Goal: Communication & Community: Answer question/provide support

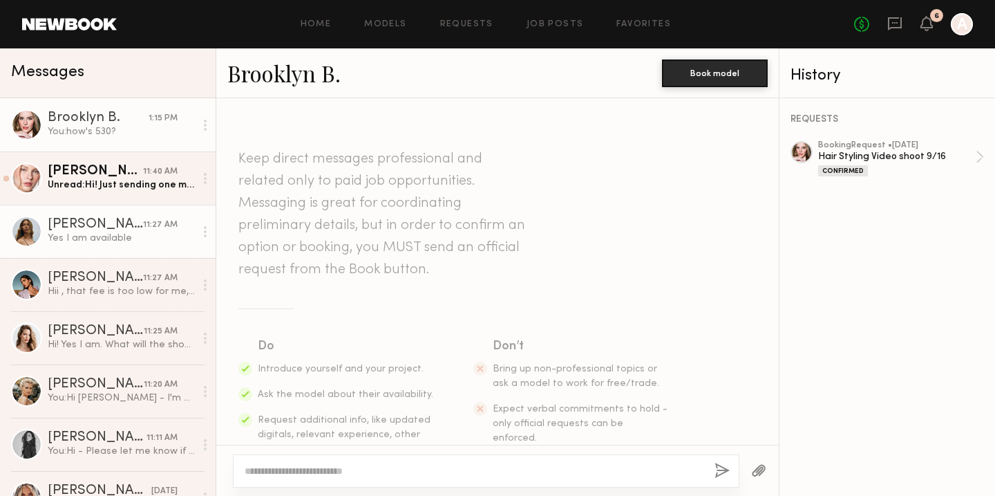
scroll to position [1026, 0]
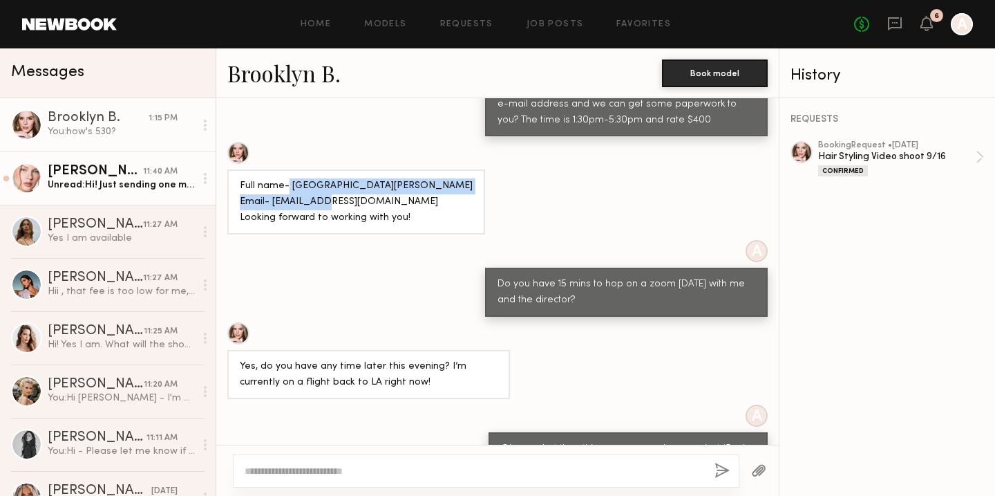
click at [98, 187] on div "Unread: Hi! Just sending one more message in case you missed it:)" at bounding box center [121, 184] width 147 height 13
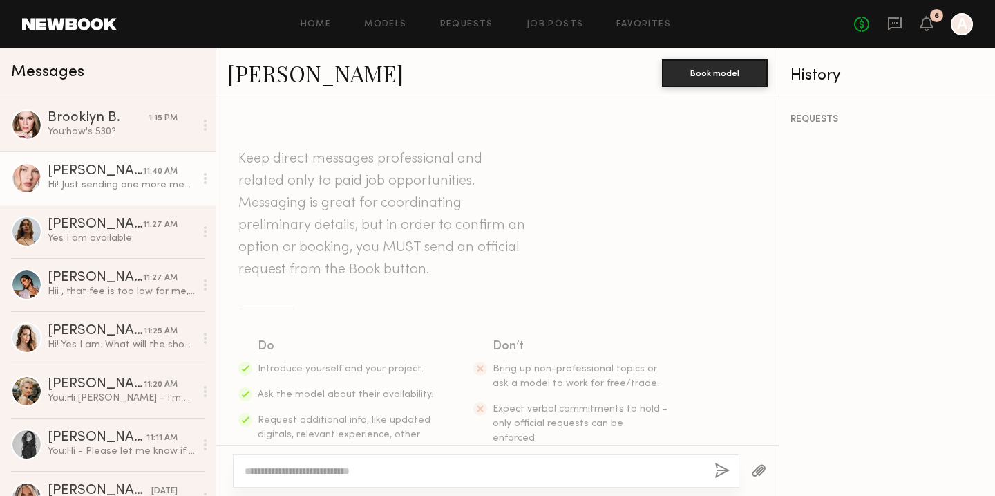
scroll to position [1018, 0]
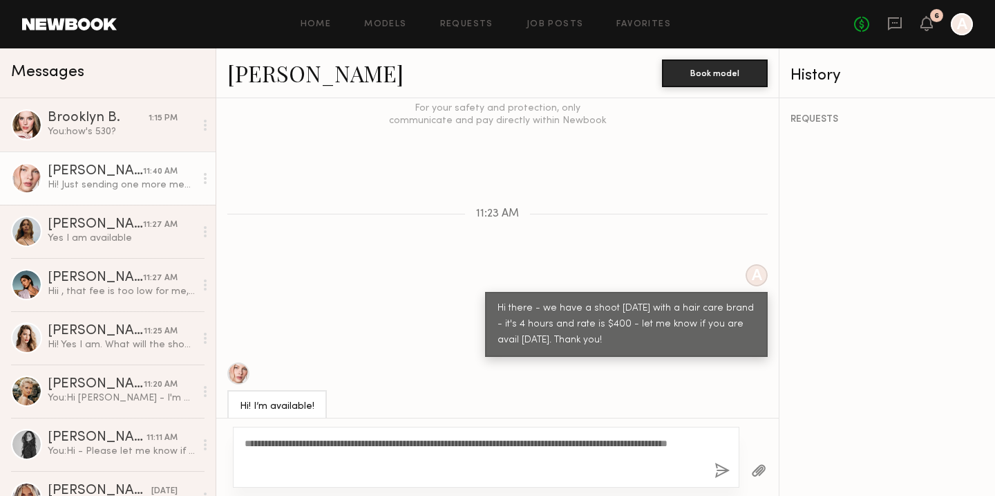
type textarea "**********"
click at [718, 464] on button "button" at bounding box center [722, 470] width 15 height 17
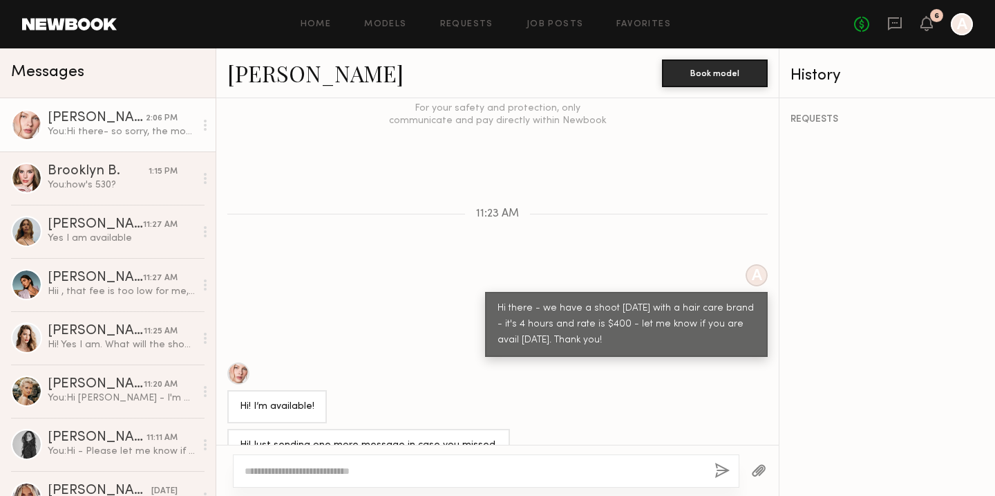
scroll to position [1178, 0]
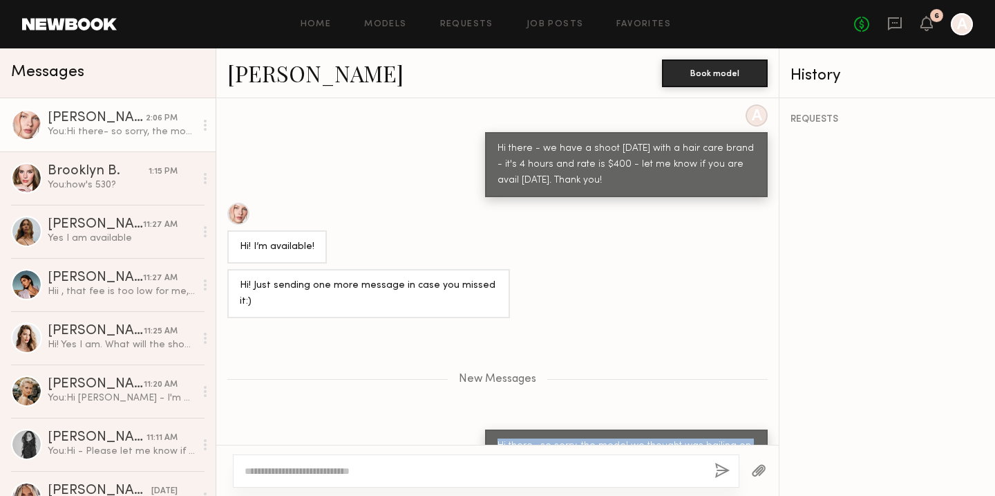
drag, startPoint x: 751, startPoint y: 417, endPoint x: 486, endPoint y: 399, distance: 265.4
click at [487, 429] on div "Hi there- so sorry, the model we thought was bailing on us just got back to me …" at bounding box center [626, 461] width 283 height 65
copy div "Hi there- so sorry, the model we thought was bailing on us just got back to me …"
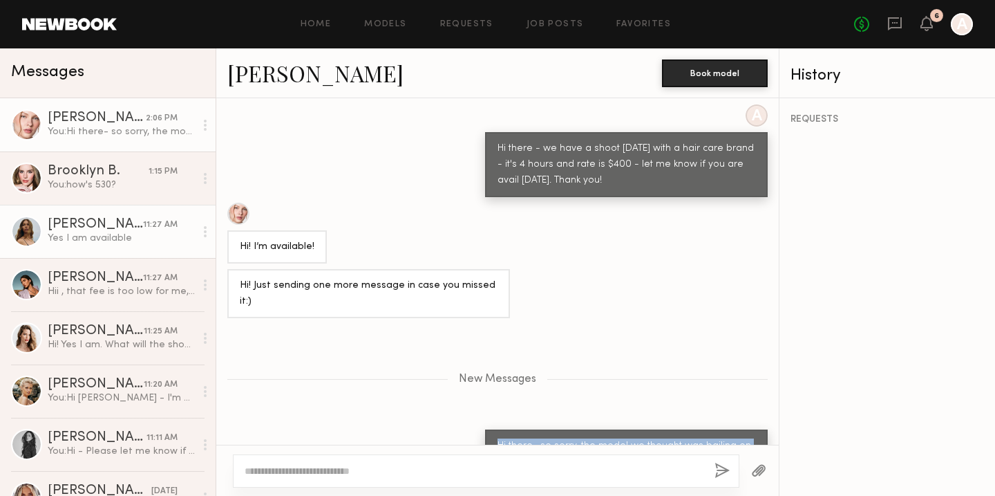
click at [95, 235] on div "Yes I am available" at bounding box center [121, 238] width 147 height 13
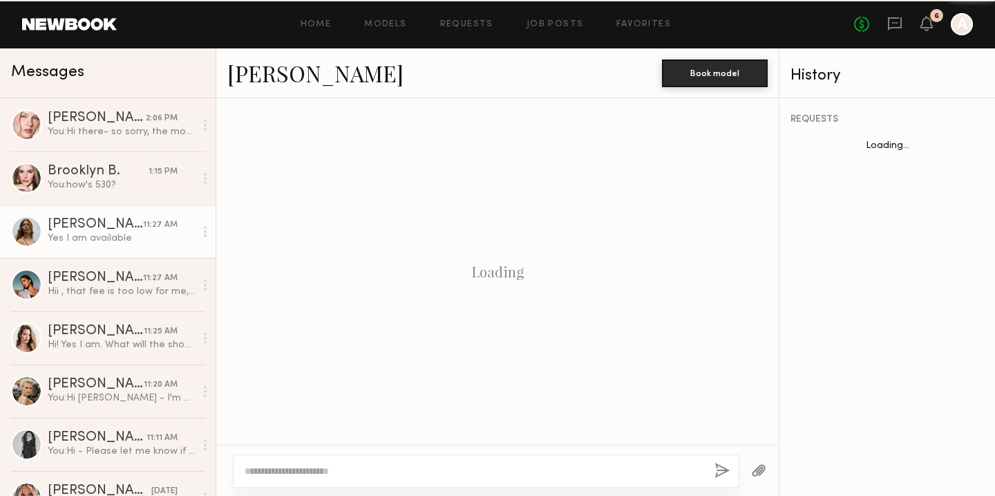
scroll to position [794, 0]
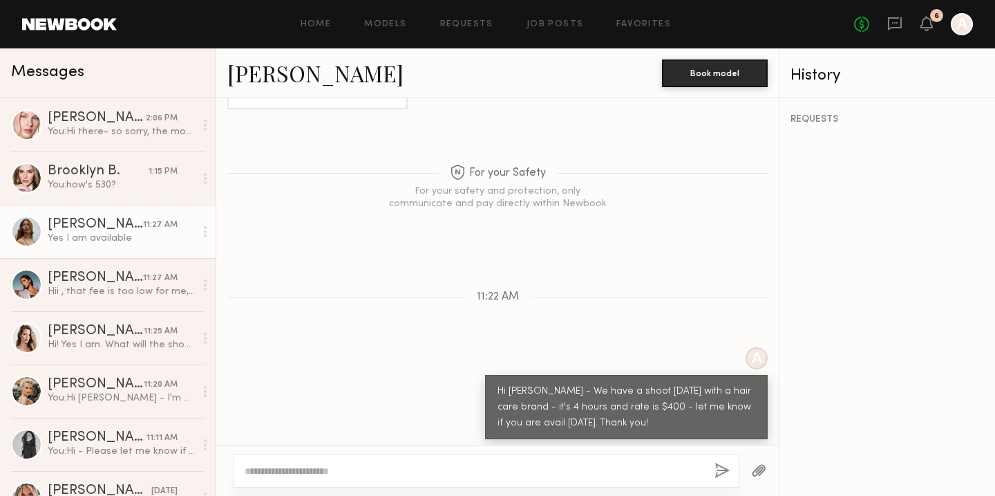
click at [283, 473] on textarea at bounding box center [474, 471] width 459 height 14
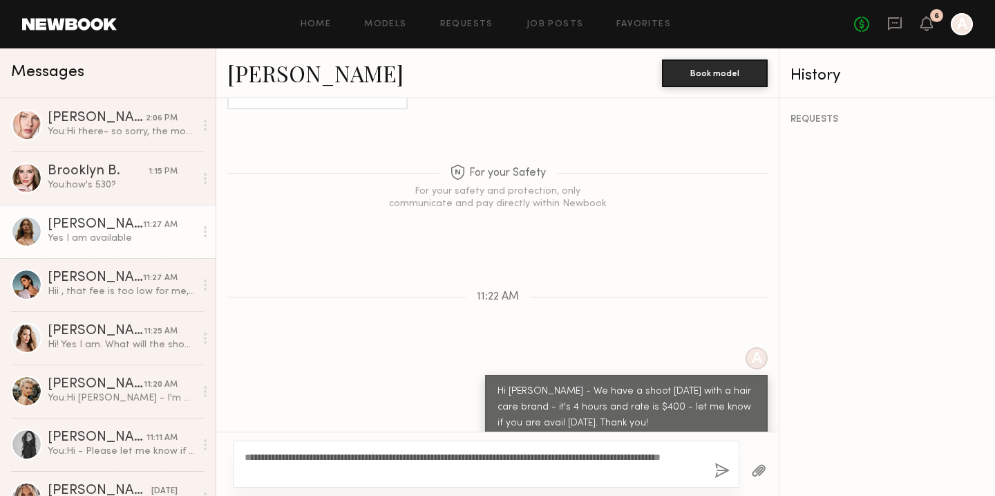
type textarea "**********"
click at [722, 471] on button "button" at bounding box center [722, 470] width 15 height 17
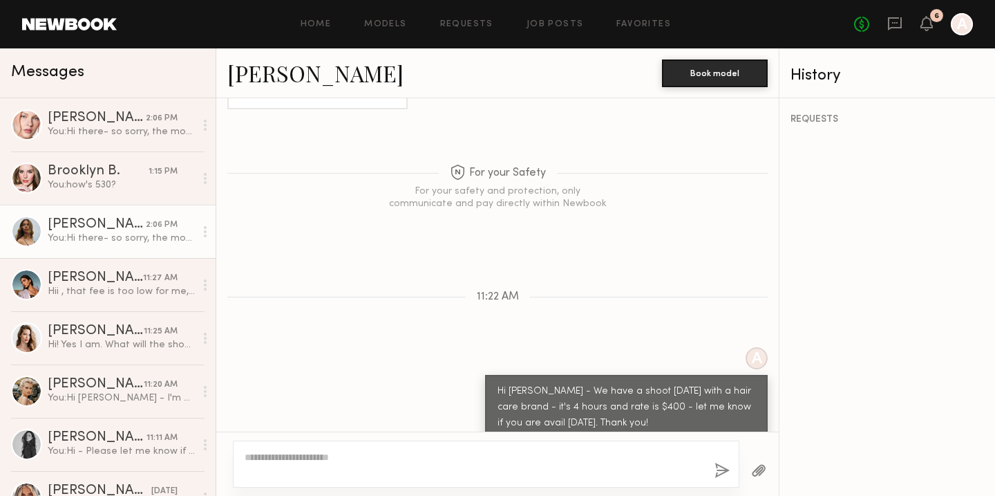
scroll to position [982, 0]
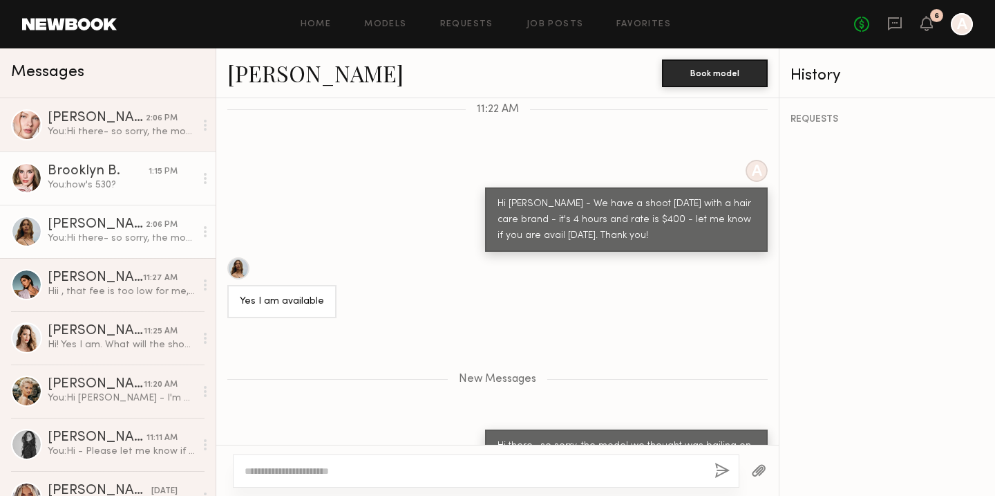
click at [96, 156] on link "Brooklyn B. 1:15 PM You: how's 530?" at bounding box center [108, 177] width 216 height 53
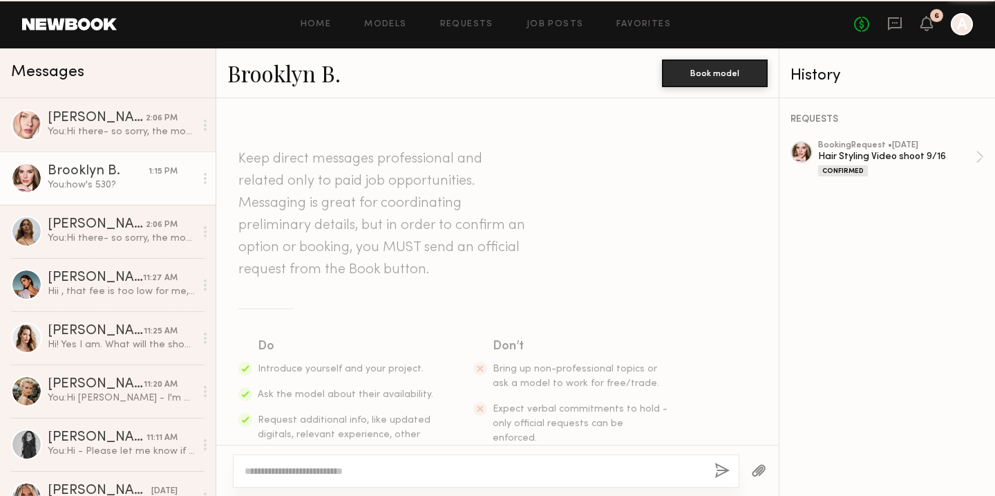
scroll to position [1294, 0]
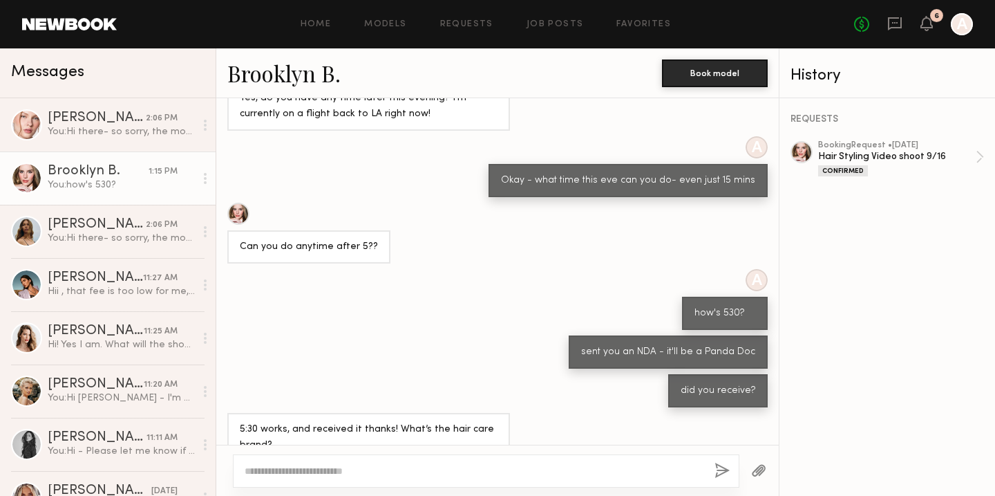
click at [380, 469] on textarea at bounding box center [474, 471] width 459 height 14
type textarea "*"
type textarea "**********"
click at [721, 464] on button "button" at bounding box center [722, 470] width 15 height 17
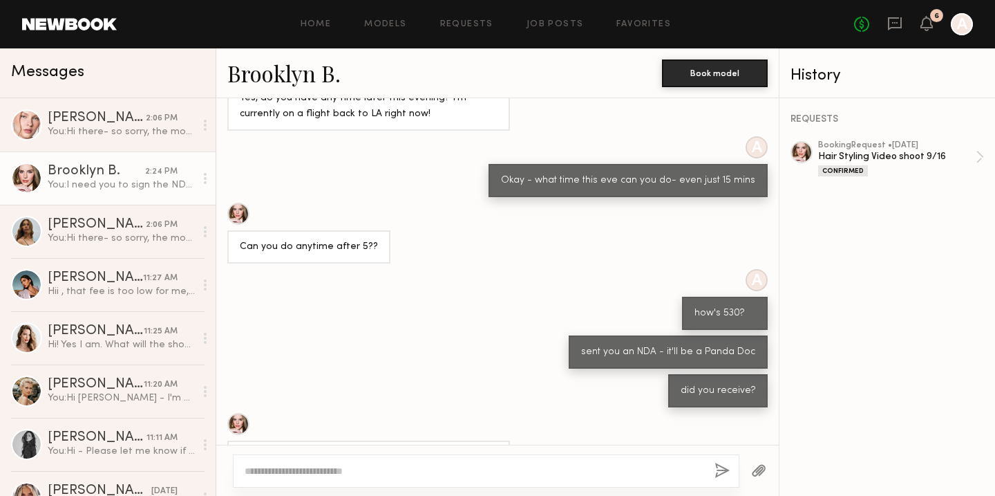
scroll to position [1360, 0]
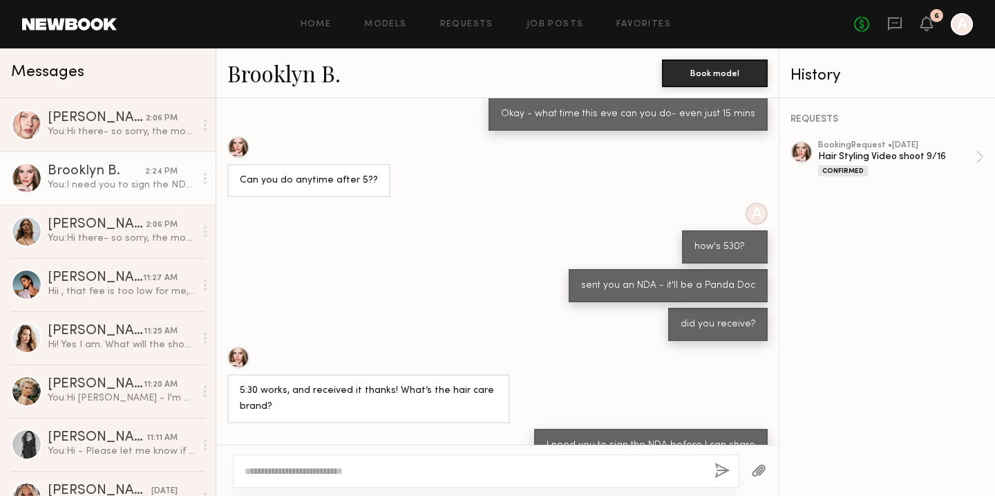
click at [715, 462] on button "button" at bounding box center [722, 470] width 15 height 17
click at [328, 477] on textarea at bounding box center [474, 471] width 459 height 14
type textarea "**********"
click at [721, 478] on button "button" at bounding box center [722, 470] width 15 height 17
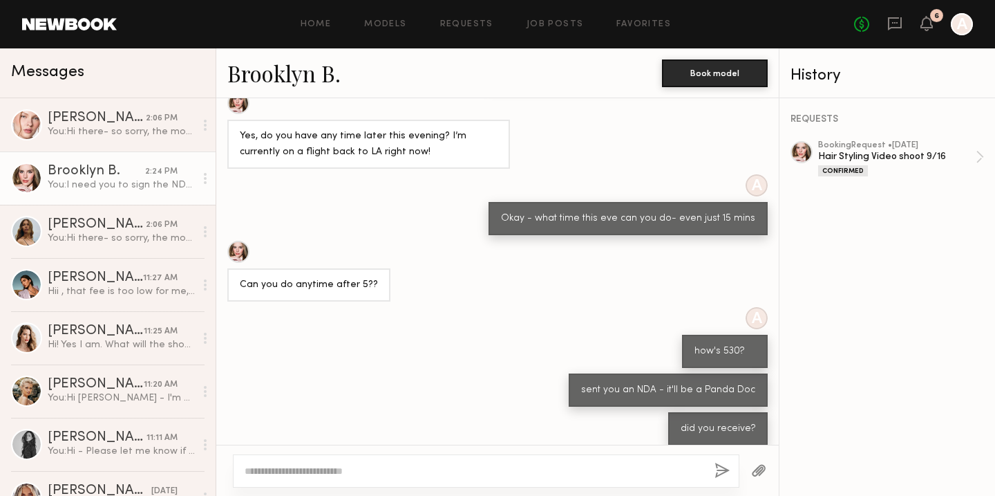
scroll to position [1551, 0]
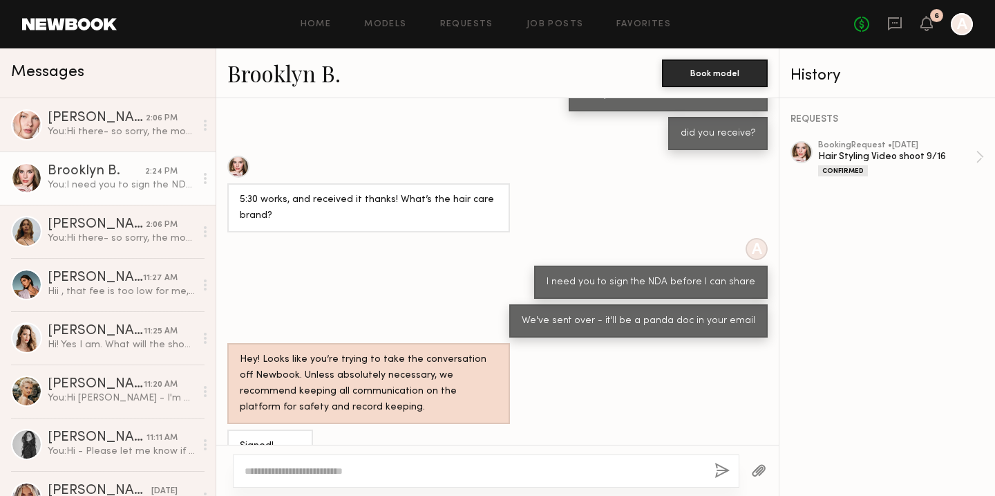
click at [279, 465] on textarea at bounding box center [474, 471] width 459 height 14
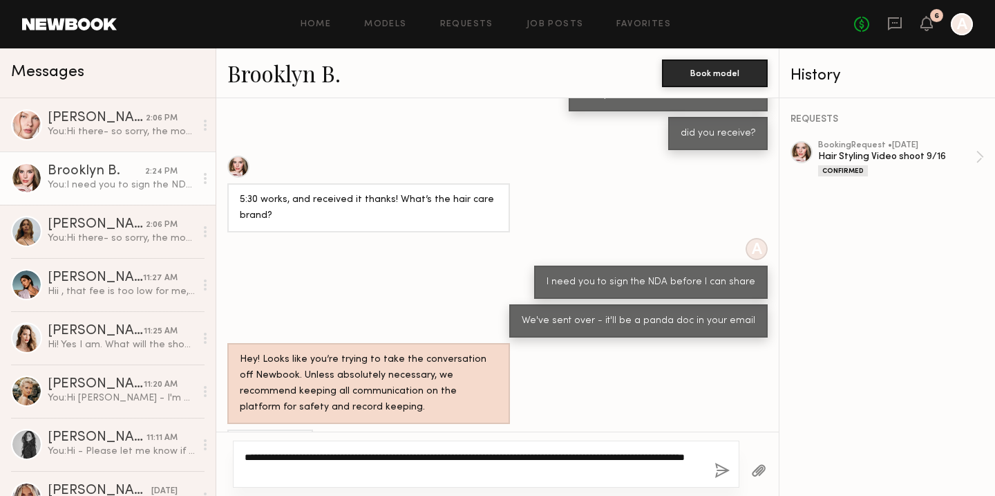
type textarea "**********"
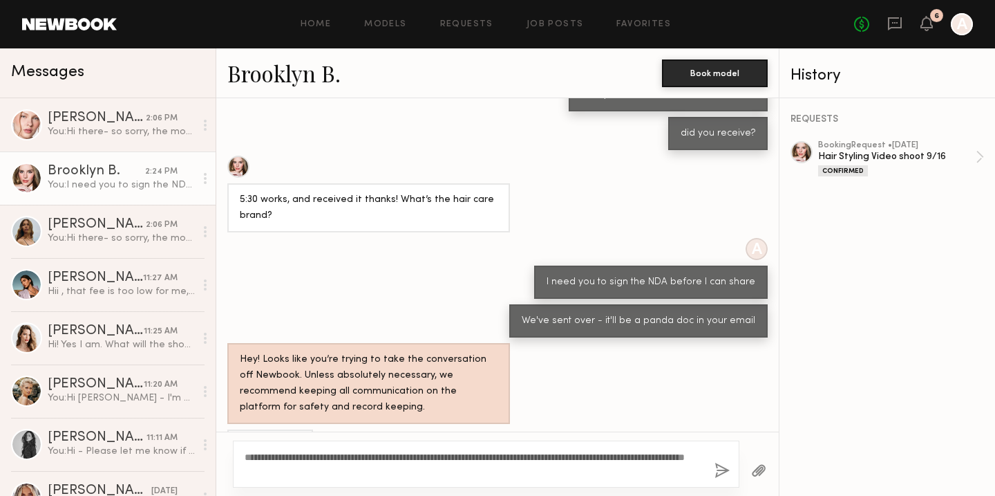
click at [724, 470] on button "button" at bounding box center [722, 470] width 15 height 17
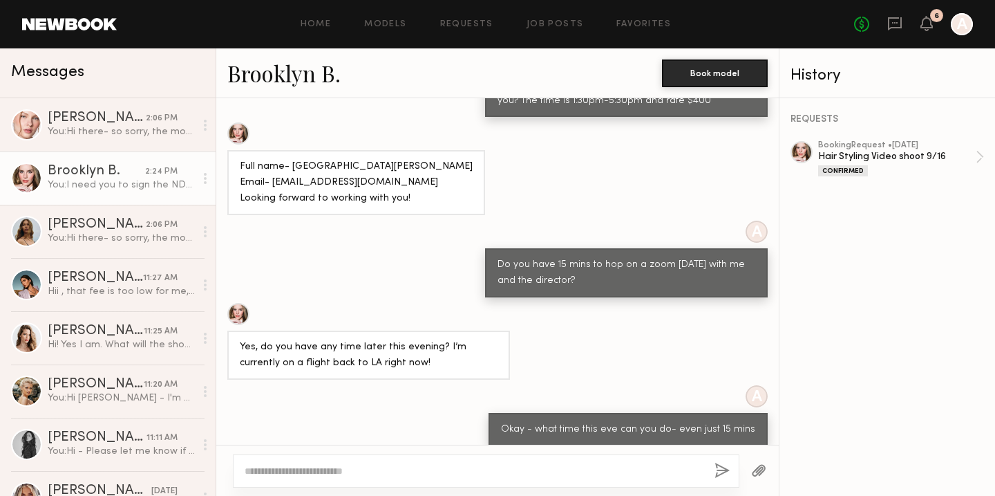
scroll to position [1044, 0]
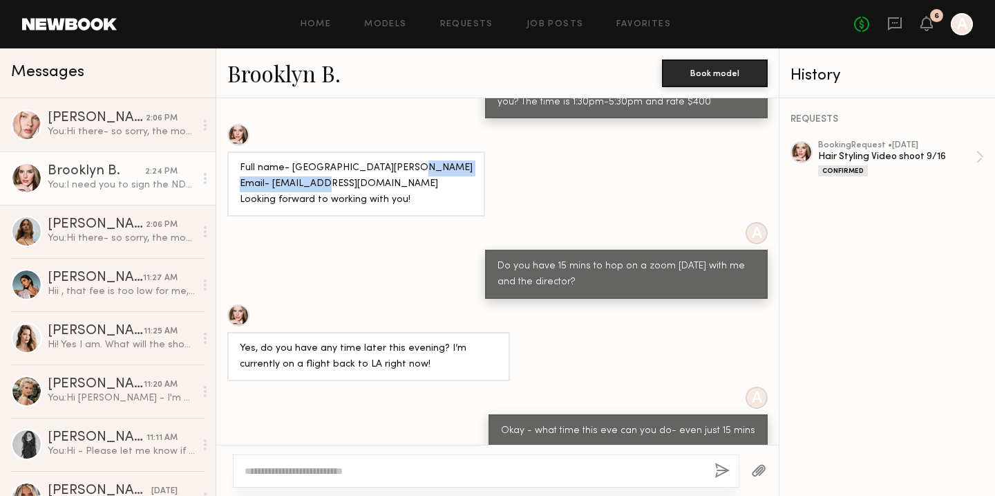
drag, startPoint x: 408, startPoint y: 157, endPoint x: 278, endPoint y: 164, distance: 130.1
click at [277, 163] on div "Full name- [GEOGRAPHIC_DATA][PERSON_NAME] Email- [EMAIL_ADDRESS][DOMAIN_NAME] L…" at bounding box center [356, 183] width 258 height 65
copy div "rooklynhbenson@gmail.com"
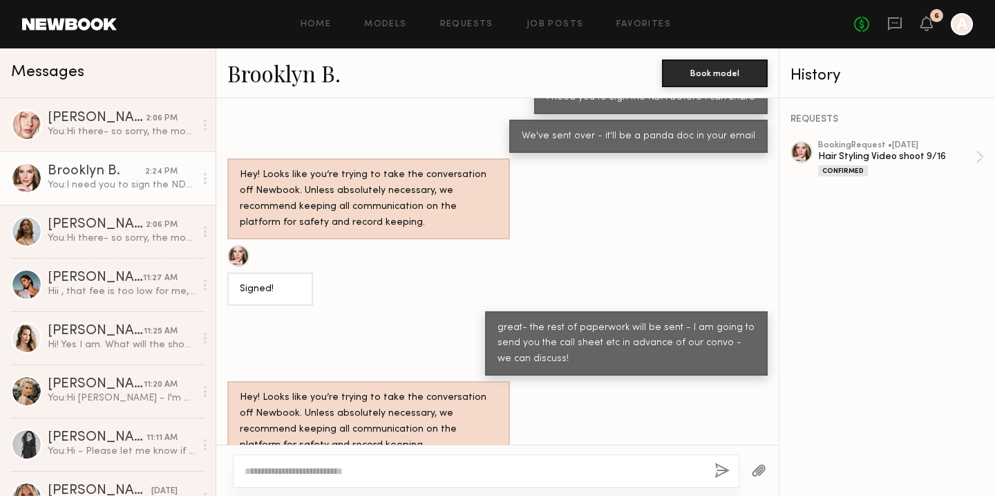
click at [309, 479] on div at bounding box center [486, 470] width 507 height 33
click at [315, 462] on div at bounding box center [486, 470] width 507 height 33
click at [315, 460] on div at bounding box center [486, 470] width 507 height 33
click at [286, 470] on textarea at bounding box center [474, 471] width 459 height 14
type textarea "**********"
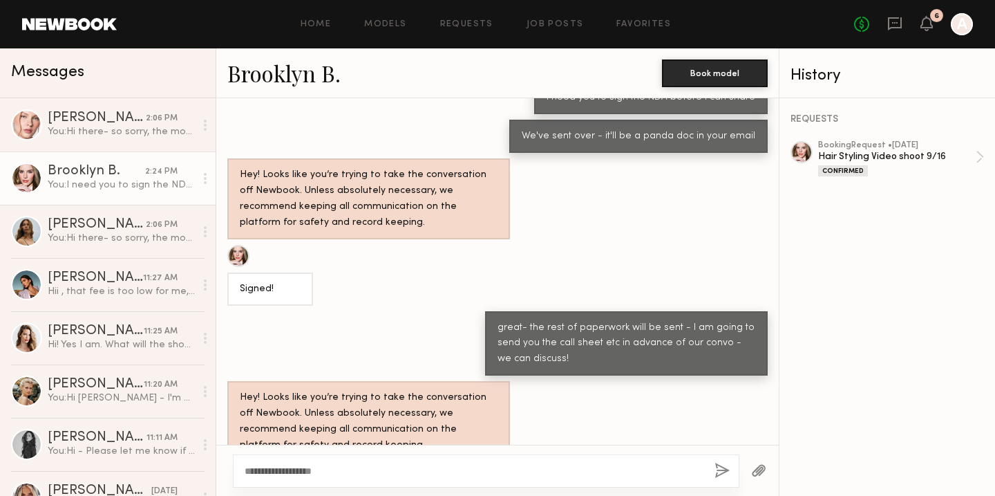
click at [722, 467] on button "button" at bounding box center [722, 470] width 15 height 17
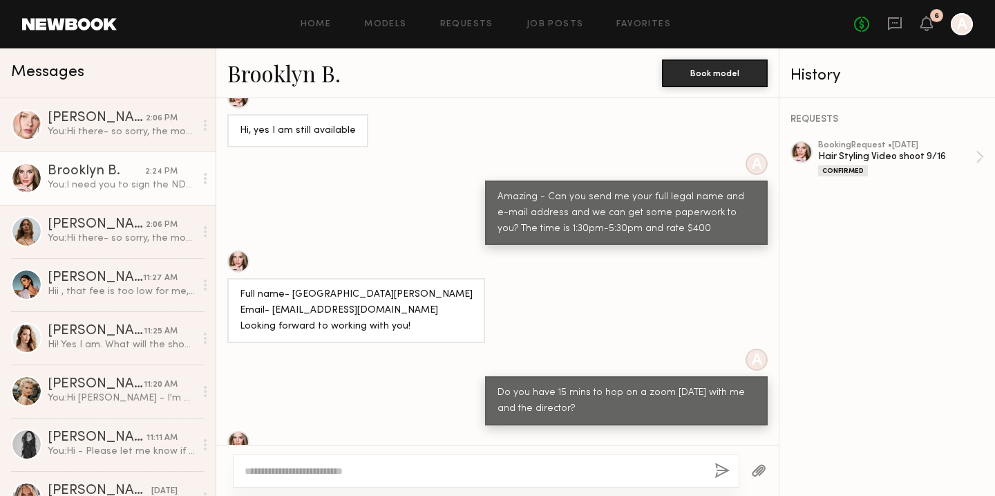
scroll to position [888, 0]
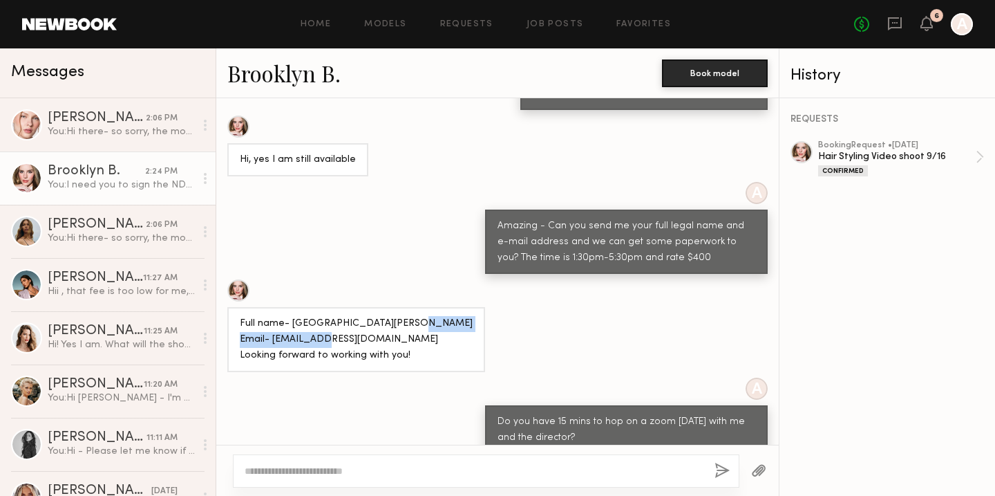
drag, startPoint x: 270, startPoint y: 312, endPoint x: 408, endPoint y: 308, distance: 137.6
click at [408, 308] on div "Full name- [GEOGRAPHIC_DATA][PERSON_NAME] Email- [EMAIL_ADDRESS][DOMAIN_NAME] L…" at bounding box center [356, 339] width 258 height 65
copy div "brooklynhbenson@gmail.com"
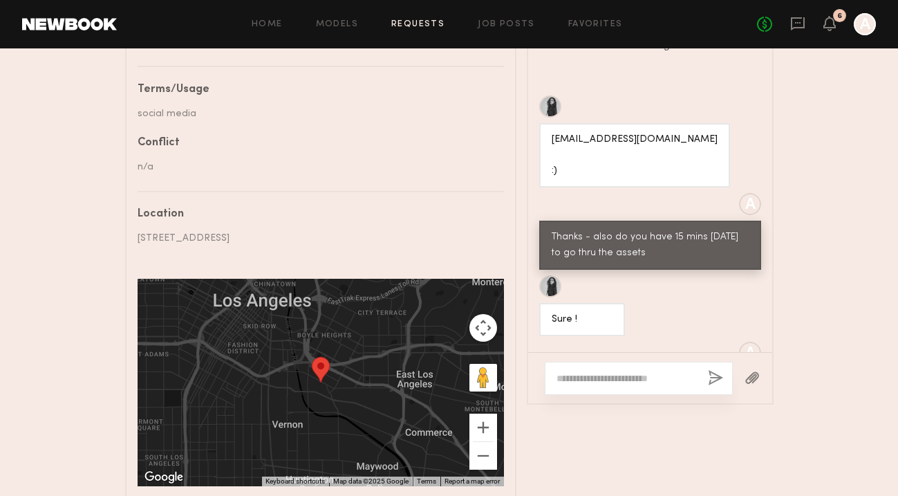
scroll to position [549, 0]
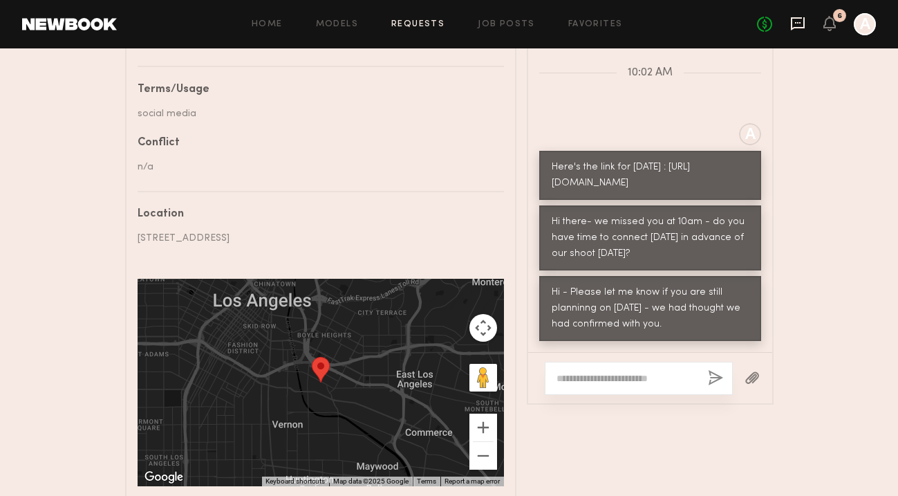
click at [790, 21] on icon at bounding box center [797, 23] width 15 height 15
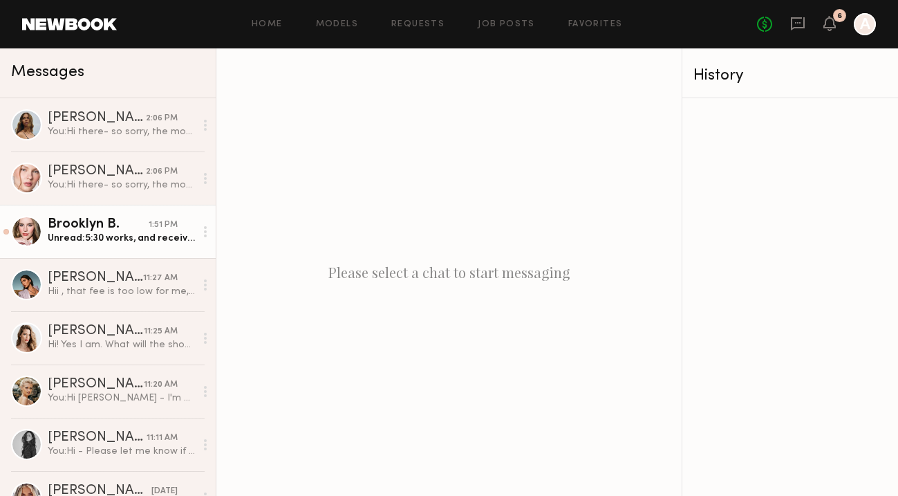
click at [135, 229] on div "Brooklyn B." at bounding box center [98, 225] width 101 height 14
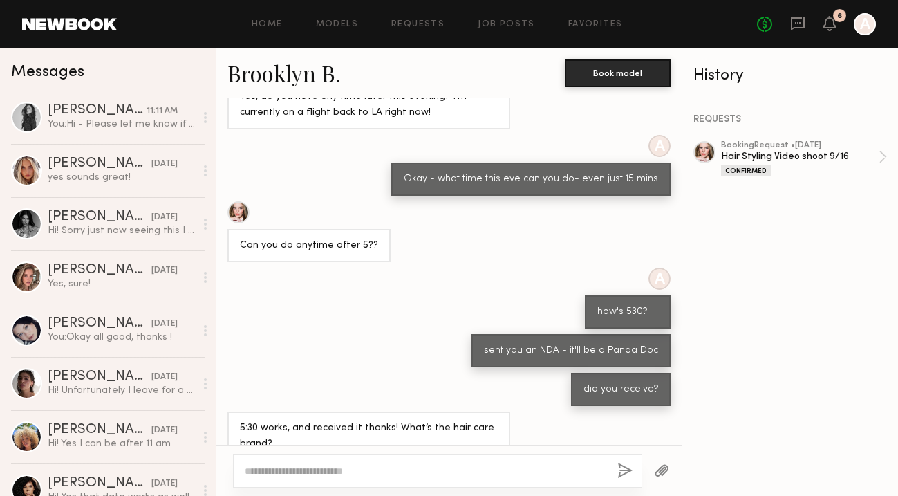
scroll to position [332, 0]
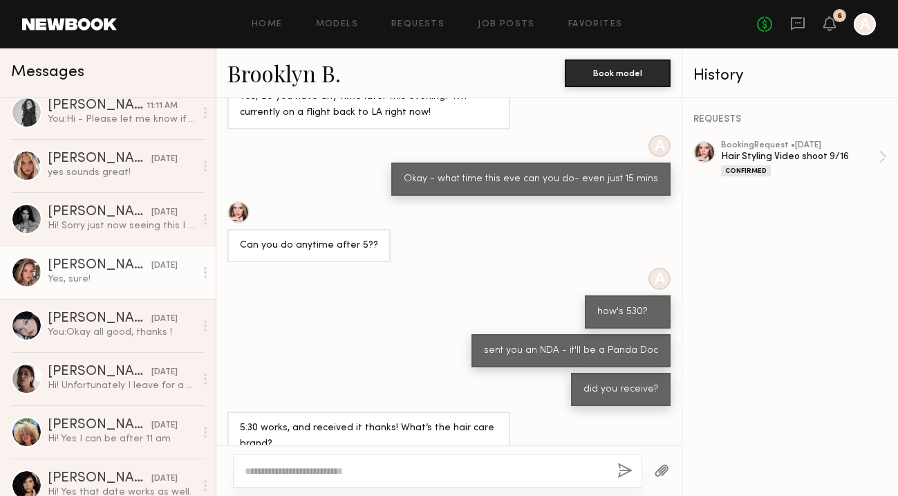
click at [73, 272] on div "[PERSON_NAME]" at bounding box center [100, 266] width 104 height 14
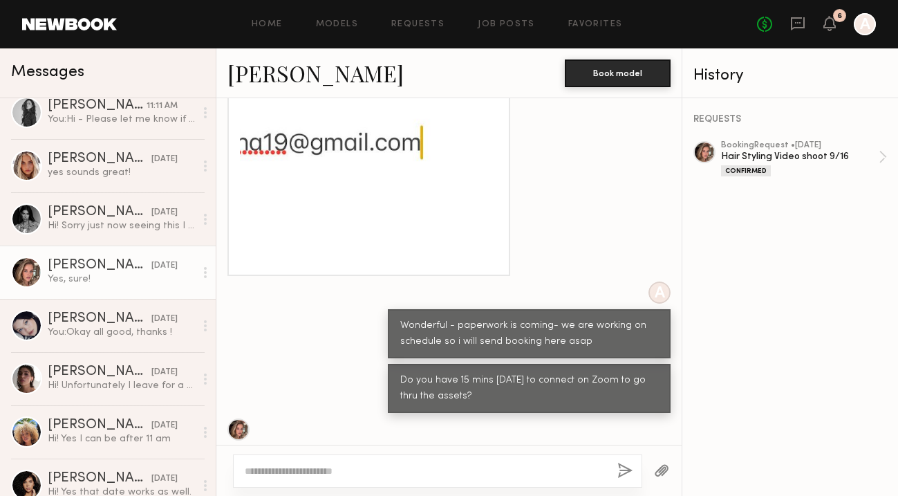
scroll to position [262, 0]
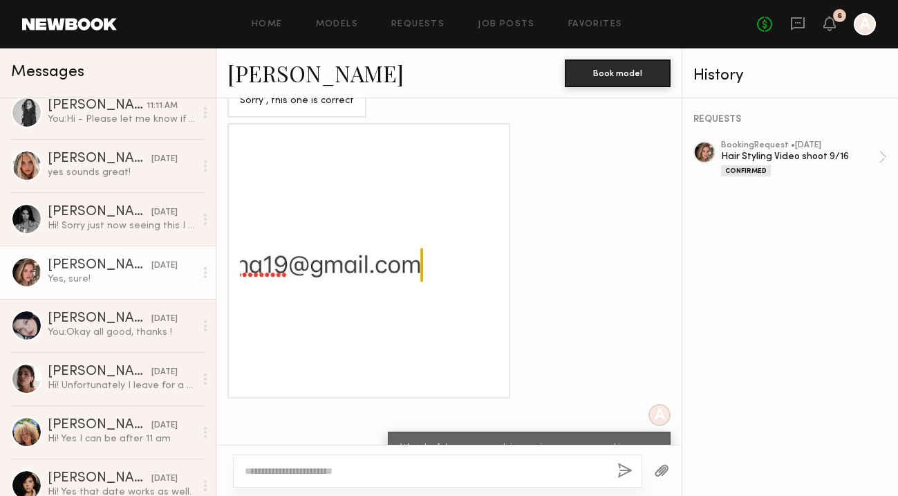
click at [427, 263] on div at bounding box center [369, 261] width 258 height 258
